Goal: Information Seeking & Learning: Check status

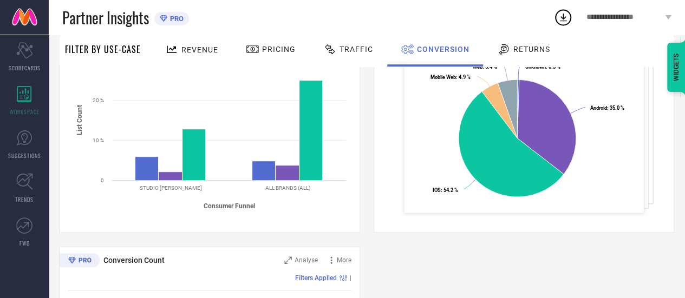
scroll to position [221, 0]
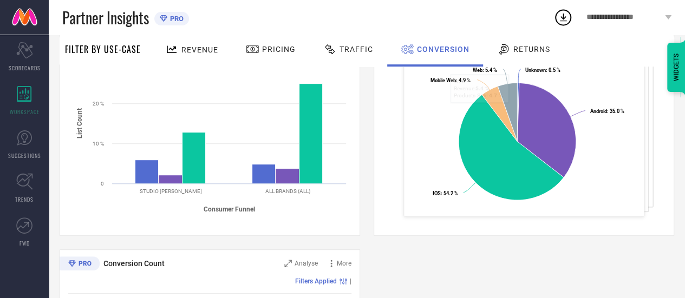
click at [518, 51] on span "Returns" at bounding box center [531, 49] width 37 height 9
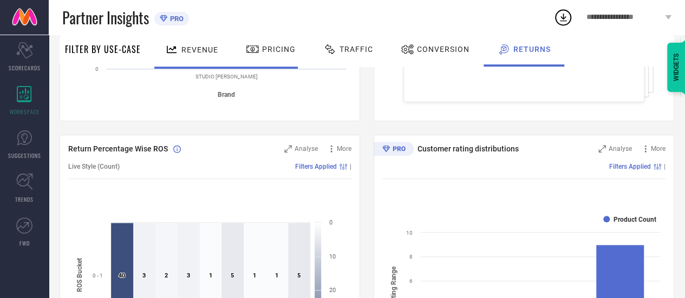
scroll to position [335, 0]
click at [360, 49] on span "Traffic" at bounding box center [356, 49] width 34 height 9
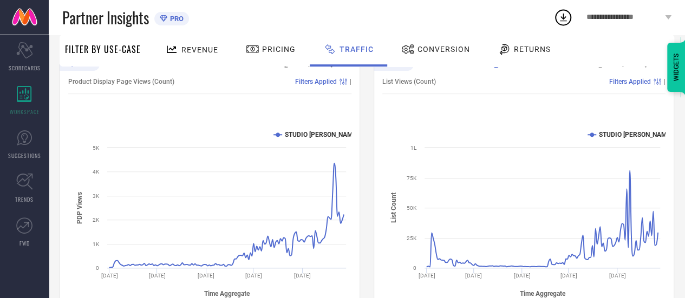
scroll to position [140, 0]
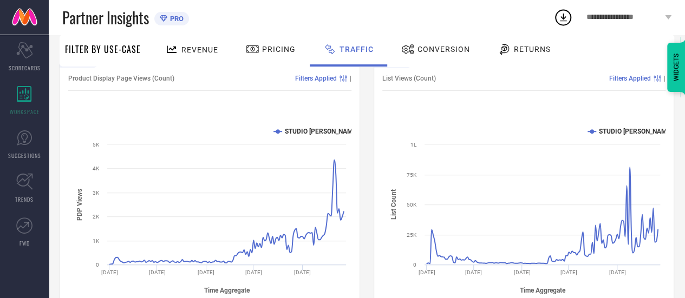
click at [207, 42] on div "Revenue" at bounding box center [191, 49] width 58 height 19
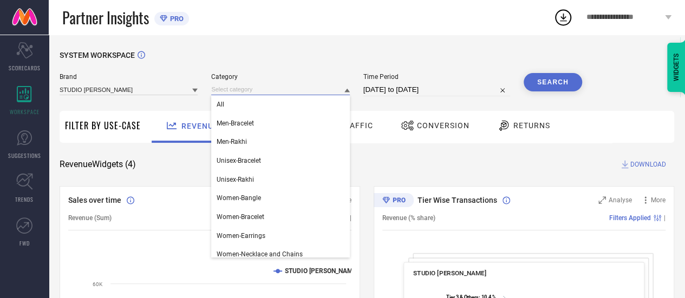
click at [259, 93] on input at bounding box center [280, 89] width 138 height 11
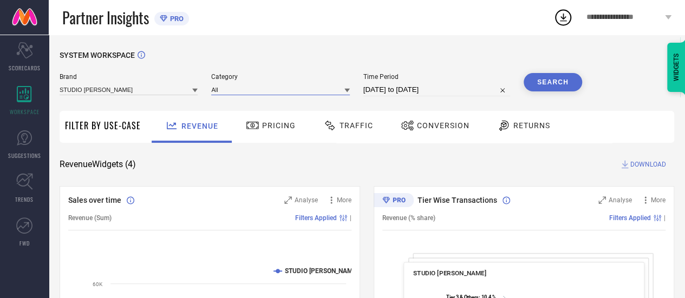
click at [259, 93] on input at bounding box center [280, 89] width 138 height 11
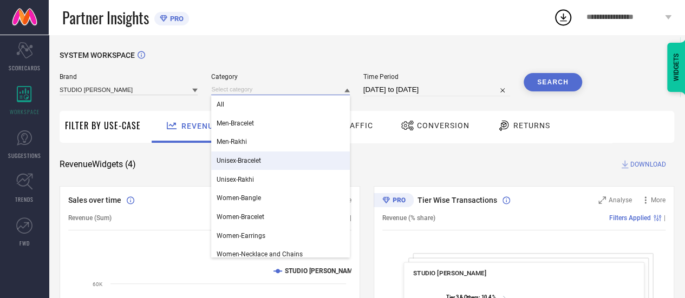
scroll to position [25, 0]
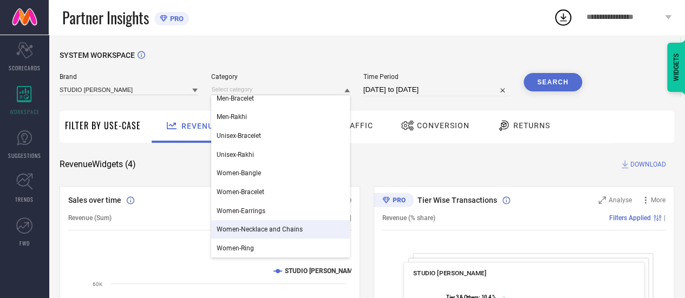
click at [267, 232] on span "Women-Necklace and Chains" at bounding box center [260, 230] width 86 height 8
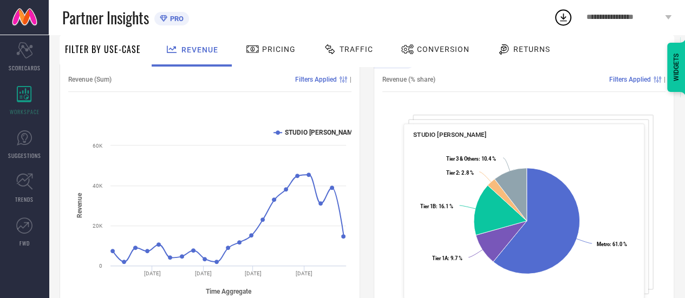
scroll to position [0, 0]
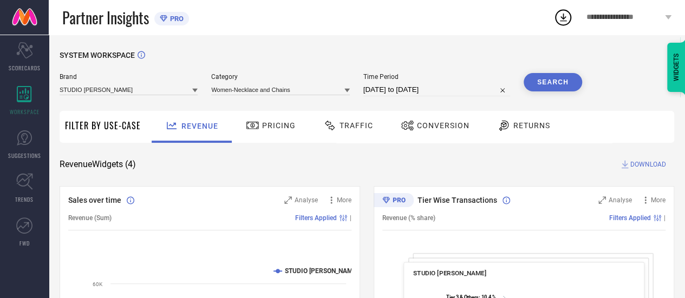
click at [542, 82] on button "Search" at bounding box center [553, 82] width 58 height 18
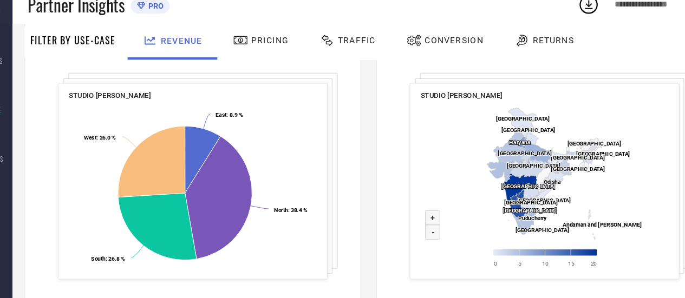
scroll to position [459, 0]
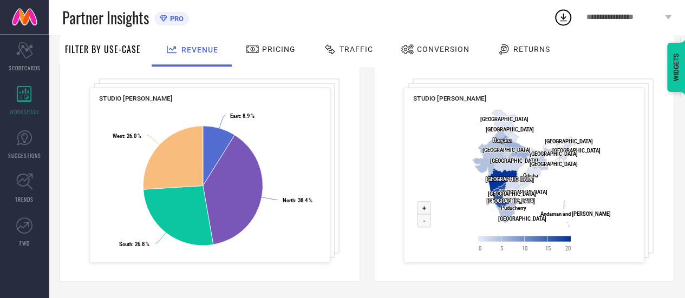
click at [617, 11] on div "**********" at bounding box center [629, 17] width 112 height 35
click at [378, 20] on div "Partner Insights PRO" at bounding box center [307, 17] width 491 height 35
click at [33, 146] on link "SUGGESTIONS" at bounding box center [24, 144] width 49 height 43
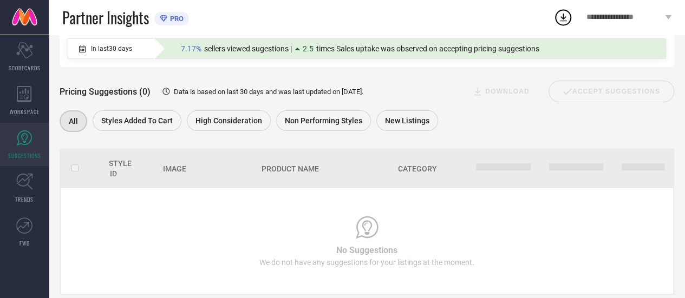
scroll to position [138, 0]
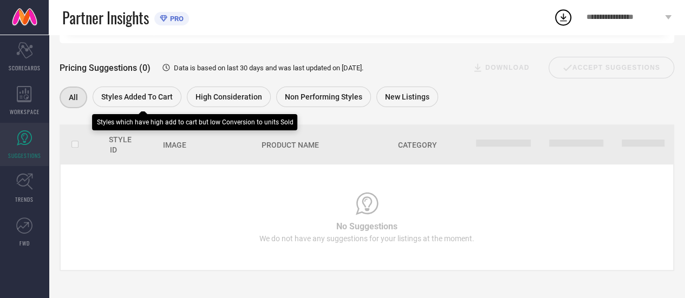
click at [151, 96] on span "Styles Added To Cart" at bounding box center [136, 97] width 71 height 9
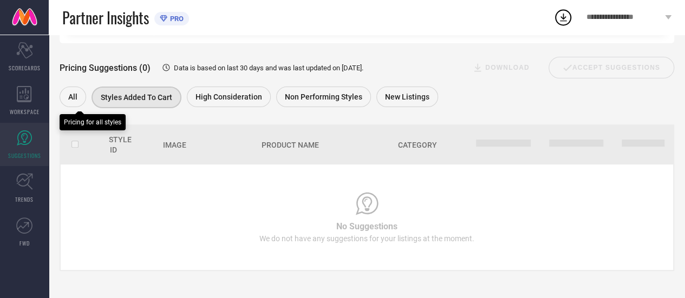
click at [61, 95] on div "All" at bounding box center [73, 97] width 27 height 21
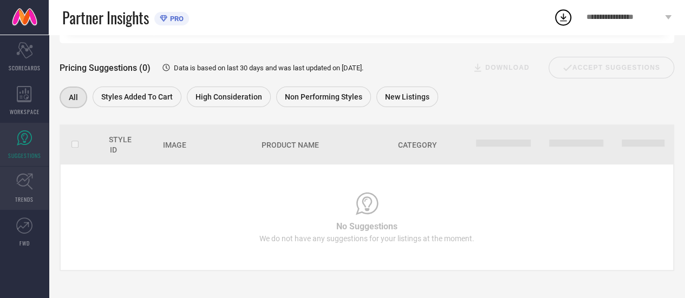
click at [30, 182] on icon at bounding box center [24, 181] width 17 height 17
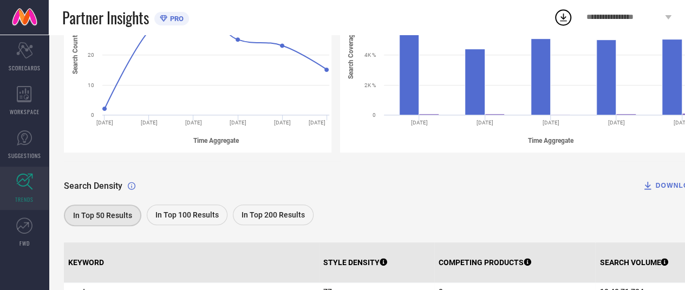
scroll to position [211, 0]
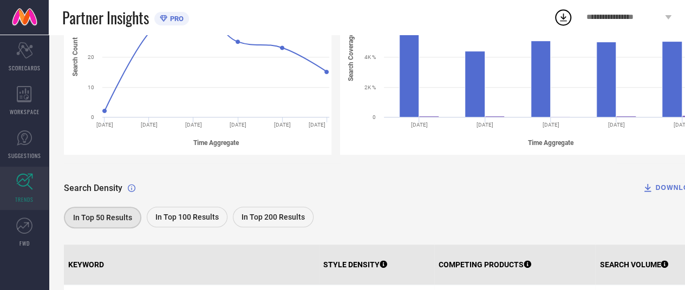
click at [290, 219] on span "In Top 200 Results" at bounding box center [272, 217] width 63 height 9
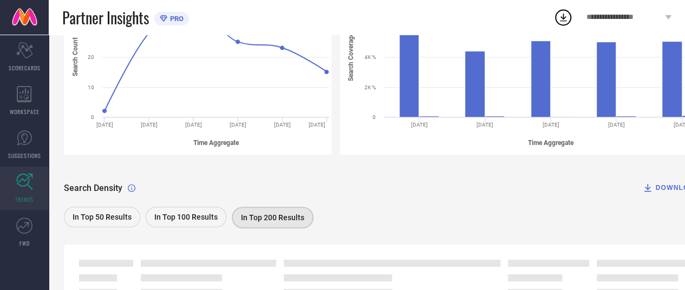
click at [290, 219] on span "In Top 200 Results" at bounding box center [272, 217] width 63 height 9
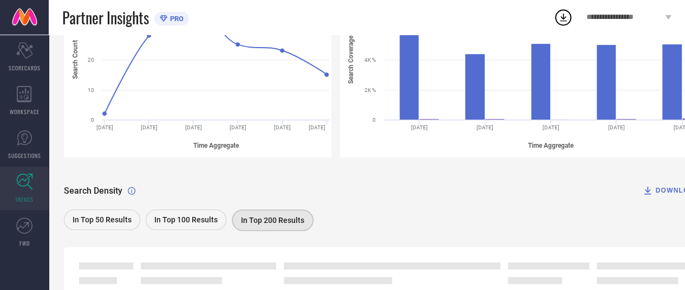
scroll to position [207, 0]
click at [107, 222] on span "In Top 50 Results" at bounding box center [102, 221] width 59 height 9
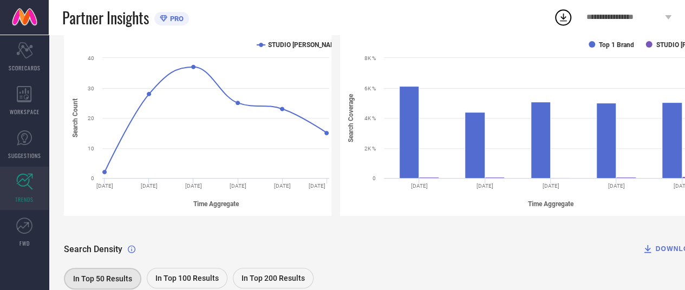
scroll to position [0, 0]
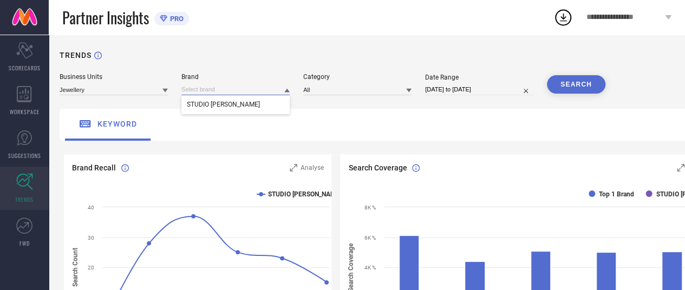
click at [241, 88] on input at bounding box center [235, 89] width 108 height 11
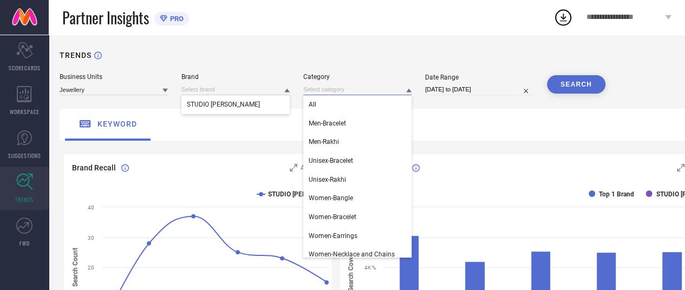
click at [316, 86] on input at bounding box center [357, 89] width 108 height 11
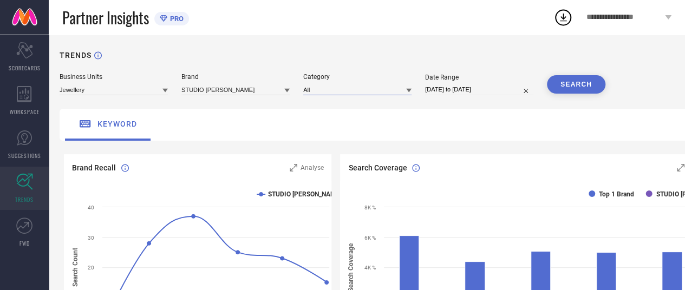
click at [316, 86] on input at bounding box center [357, 89] width 108 height 11
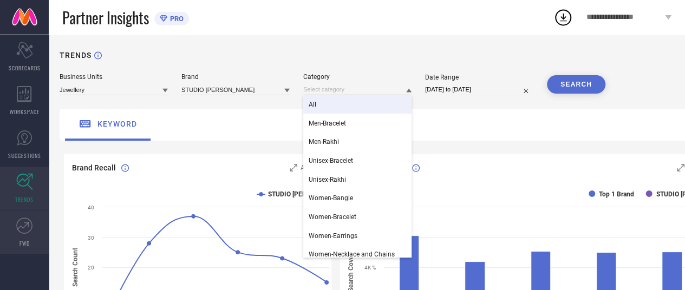
click at [38, 222] on link "FWD" at bounding box center [24, 232] width 49 height 43
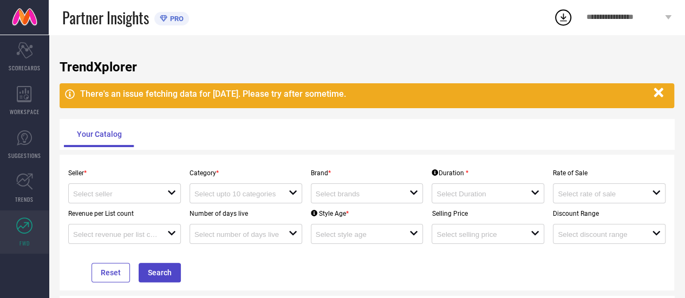
scroll to position [84, 0]
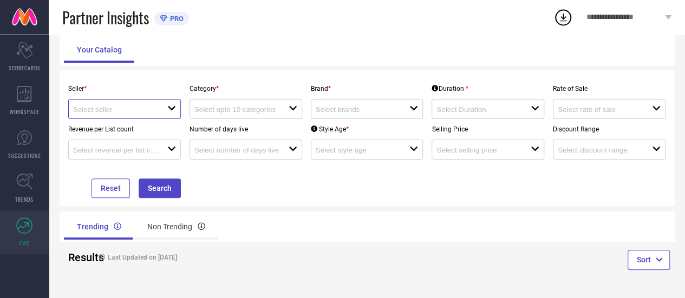
click at [142, 110] on input at bounding box center [115, 110] width 84 height 8
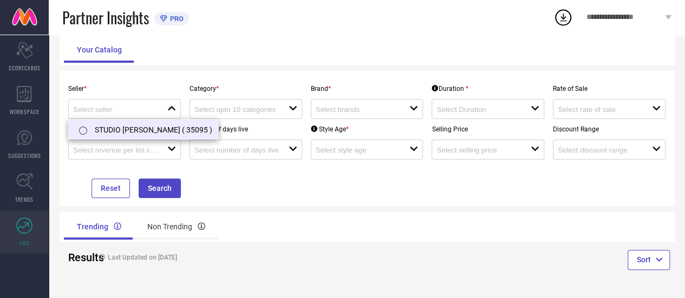
click at [131, 133] on li "STUDIO [PERSON_NAME] ( 35095 )" at bounding box center [143, 129] width 149 height 19
type input "STUDIO [PERSON_NAME] ( 35095 )"
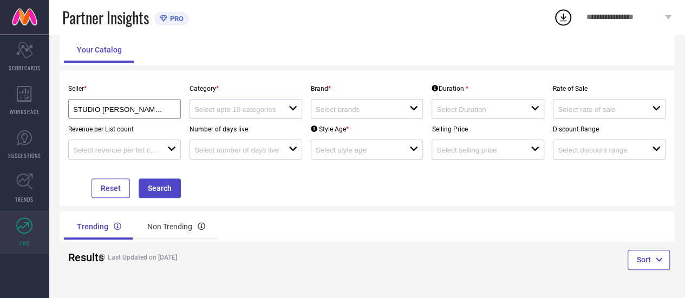
click at [283, 108] on div at bounding box center [241, 109] width 94 height 10
click at [291, 112] on icon "close" at bounding box center [293, 108] width 9 height 9
click at [231, 103] on div "close" at bounding box center [246, 109] width 113 height 20
click at [173, 185] on button "Search" at bounding box center [160, 188] width 42 height 19
click at [342, 110] on input at bounding box center [358, 110] width 84 height 8
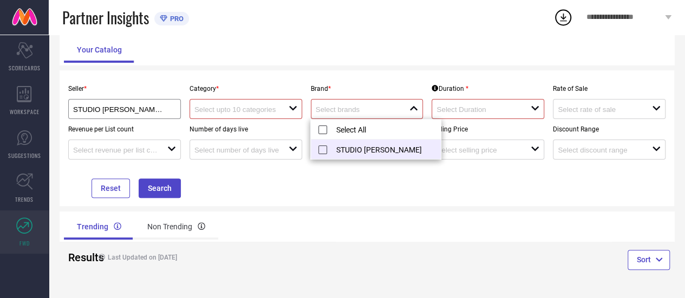
click at [325, 151] on li "STUDIO [PERSON_NAME]" at bounding box center [376, 149] width 130 height 19
type input "STUDIO [PERSON_NAME]"
click at [294, 104] on icon "open" at bounding box center [293, 108] width 9 height 9
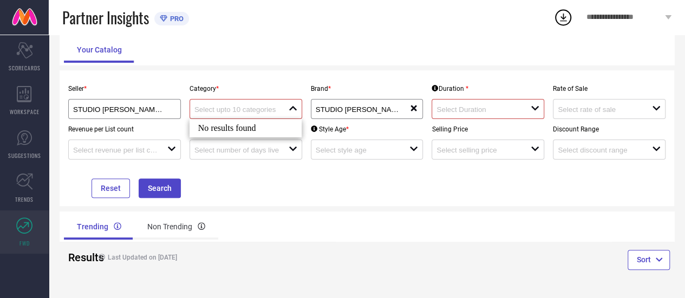
drag, startPoint x: 257, startPoint y: 126, endPoint x: 275, endPoint y: 126, distance: 18.4
click at [257, 126] on div "No results found" at bounding box center [246, 128] width 113 height 18
click at [481, 109] on input at bounding box center [478, 110] width 84 height 8
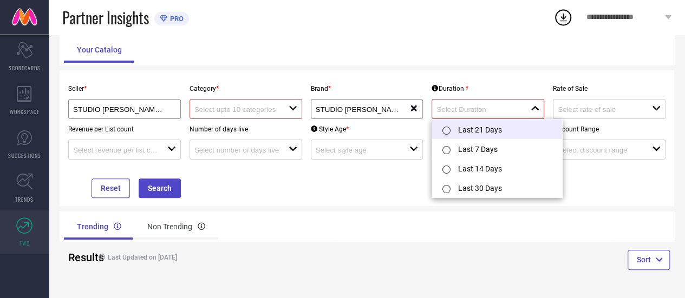
click at [446, 130] on input "radio" at bounding box center [446, 131] width 8 height 8
type input "Last 21 Days"
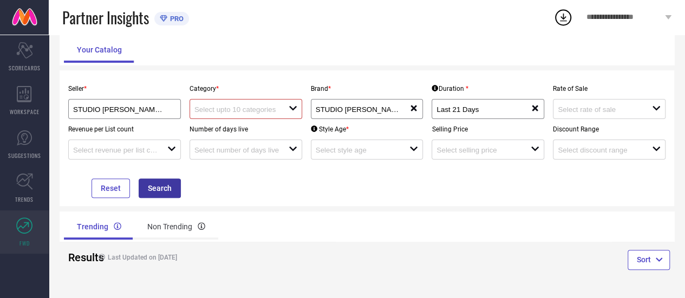
click at [157, 188] on button "Search" at bounding box center [160, 188] width 42 height 19
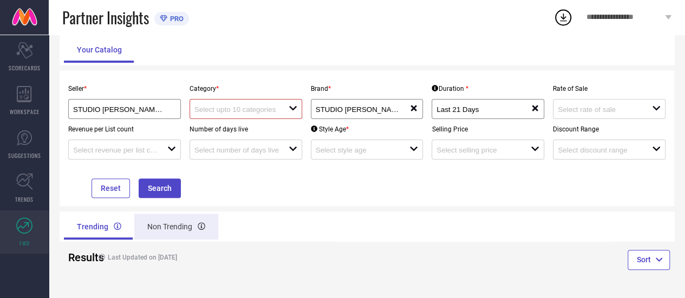
click at [173, 232] on div "Non Trending" at bounding box center [176, 227] width 84 height 26
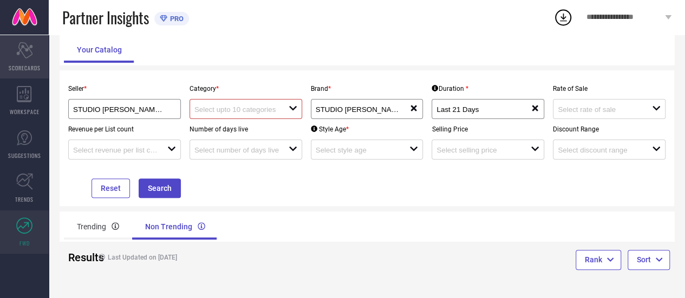
click at [28, 54] on icon "Scorecard" at bounding box center [24, 50] width 17 height 16
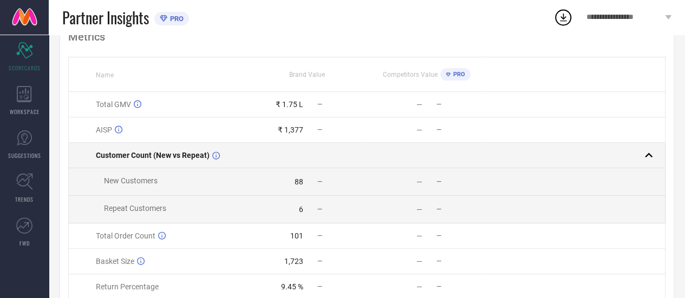
scroll to position [134, 0]
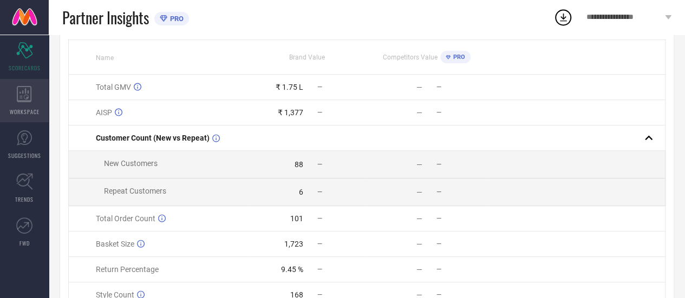
click at [9, 115] on div "WORKSPACE" at bounding box center [24, 100] width 49 height 43
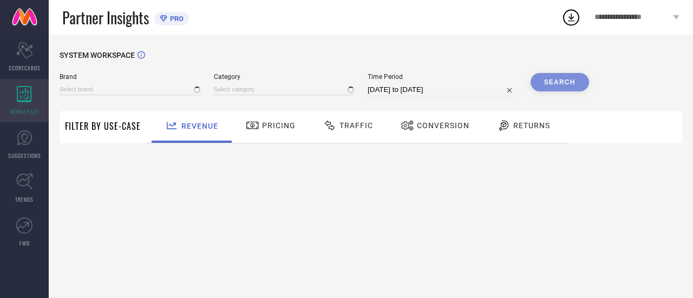
type input "STUDIO [PERSON_NAME]"
type input "All"
